Goal: Task Accomplishment & Management: Manage account settings

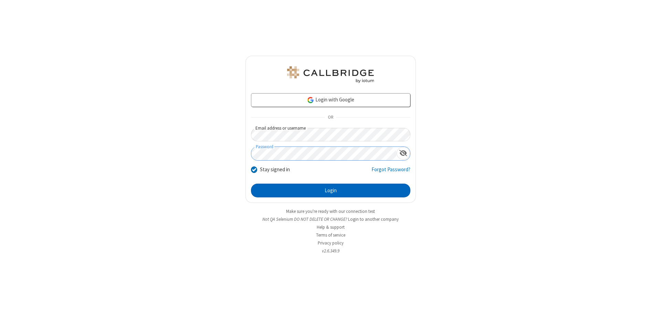
click at [330, 191] on button "Login" at bounding box center [330, 191] width 159 height 14
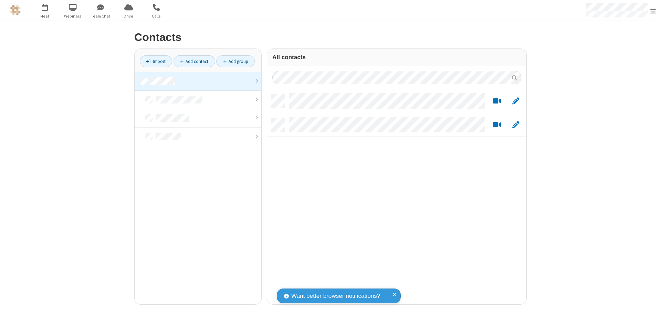
scroll to position [210, 254]
click at [235, 61] on link "Add group" at bounding box center [235, 61] width 39 height 12
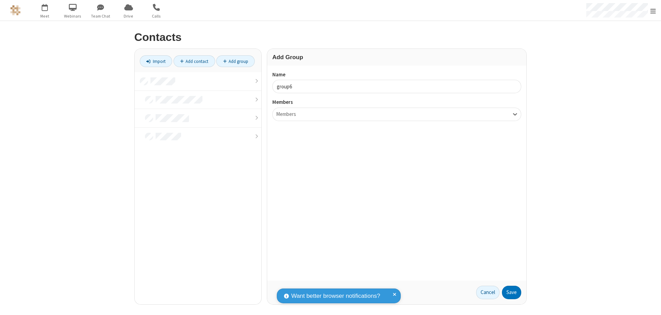
type input "group6"
click at [511, 293] on button "Save" at bounding box center [511, 293] width 19 height 14
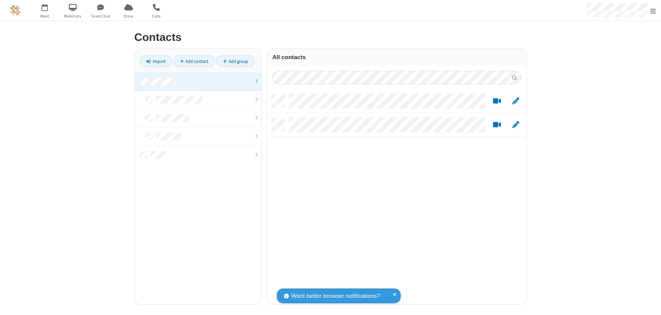
click at [198, 81] on link at bounding box center [198, 81] width 127 height 19
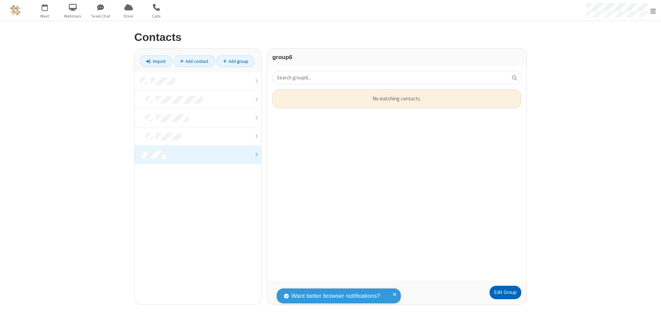
click at [505, 293] on link "Edit Group" at bounding box center [505, 293] width 32 height 14
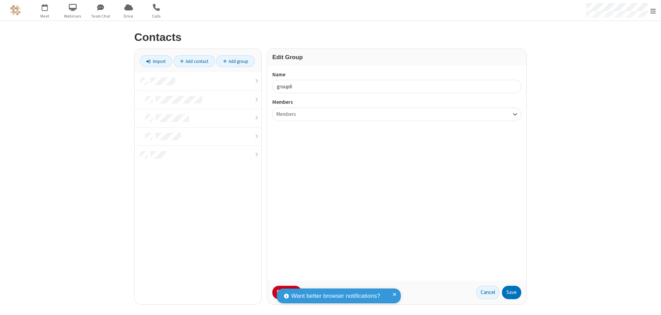
click at [0, 0] on button "No Thanks" at bounding box center [0, 0] width 0 height 0
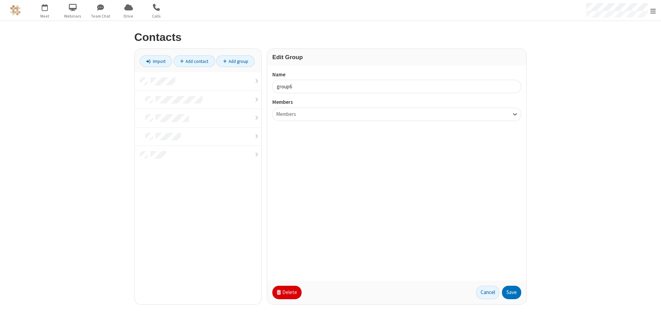
click at [286, 293] on button "Delete" at bounding box center [286, 293] width 29 height 14
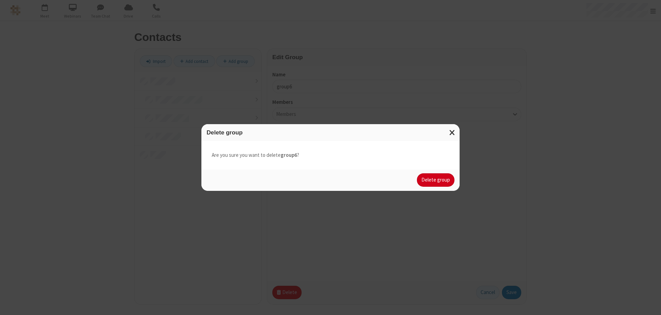
click at [436, 180] on button "Delete group" at bounding box center [436, 180] width 38 height 14
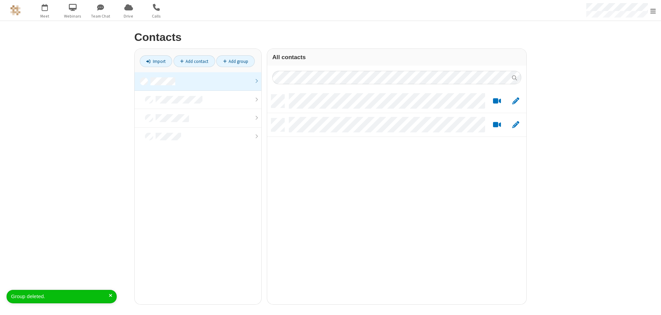
scroll to position [210, 254]
